Goal: Submit feedback/report problem

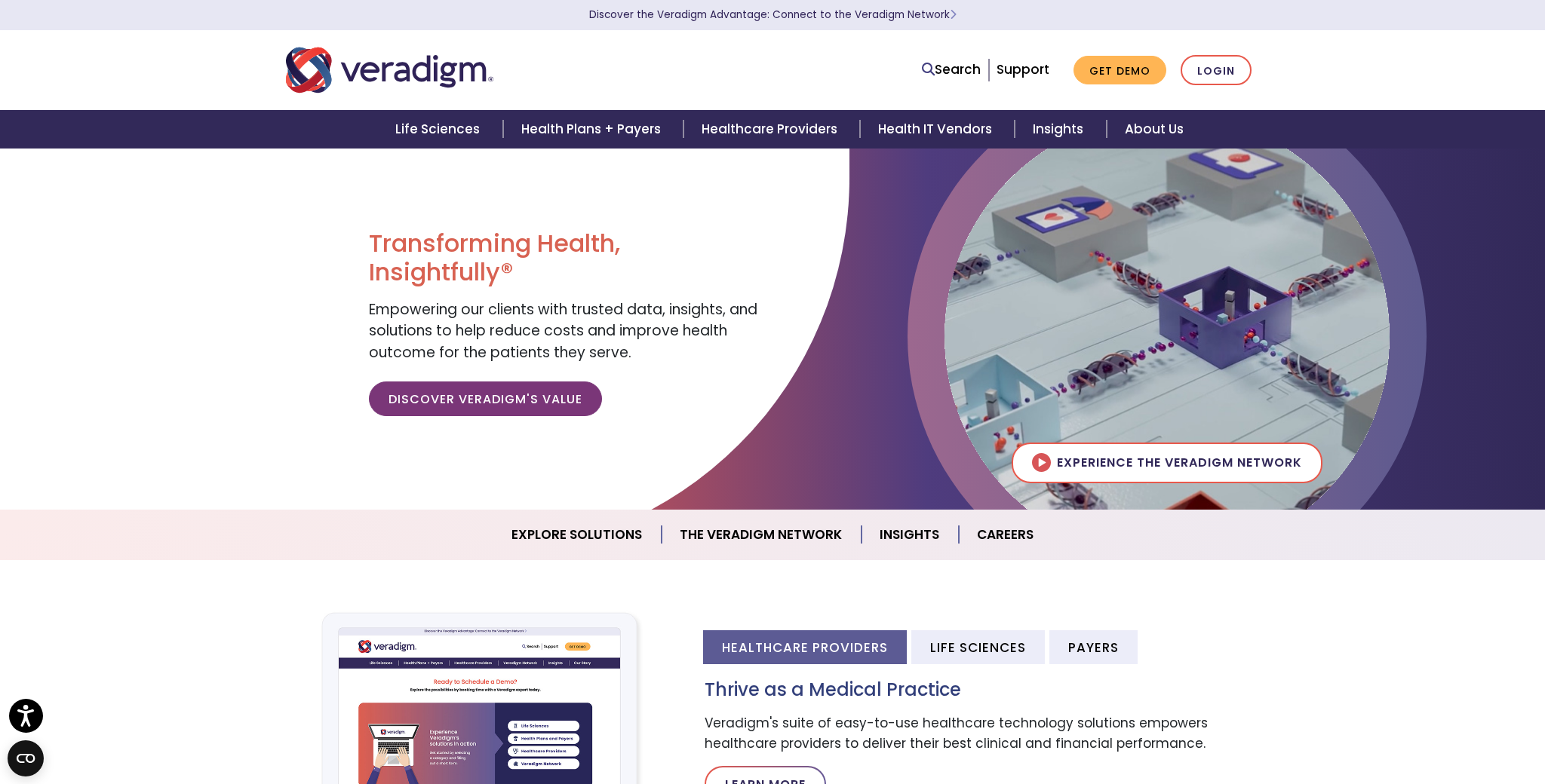
click at [458, 601] on img at bounding box center [482, 725] width 393 height 262
click at [524, 230] on body "Accessibility Screen-Reader Guide, Feedback, and Issue Reporting | New window D…" at bounding box center [772, 539] width 1545 height 784
